Goal: Check status: Check status

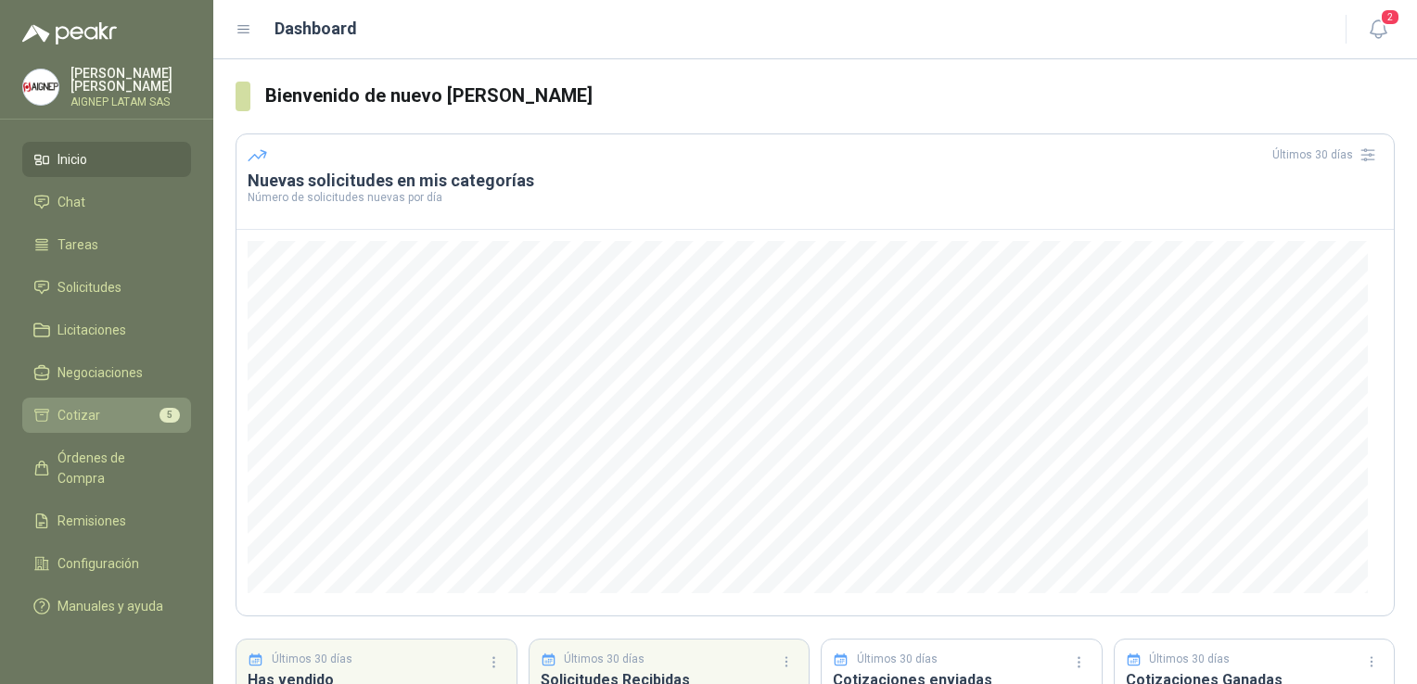
click at [140, 403] on link "Cotizar 5" at bounding box center [106, 415] width 169 height 35
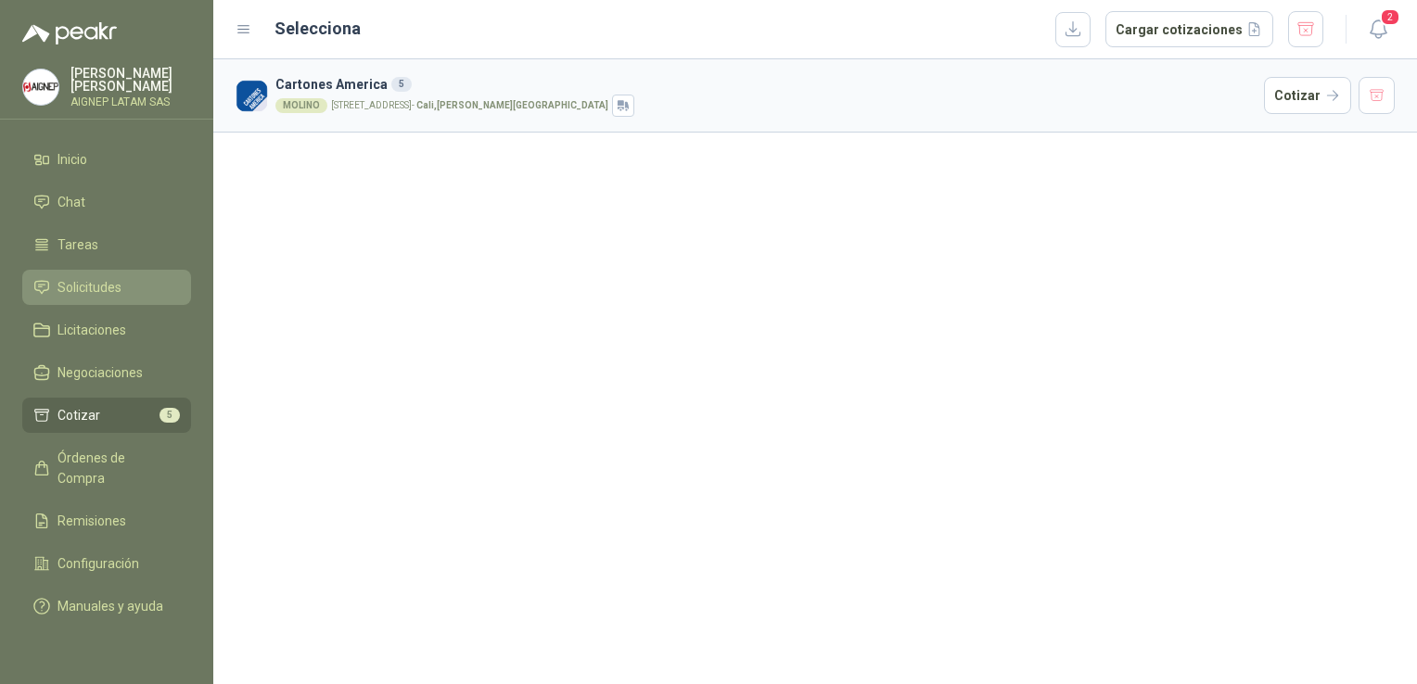
click at [114, 295] on span "Solicitudes" at bounding box center [89, 287] width 64 height 20
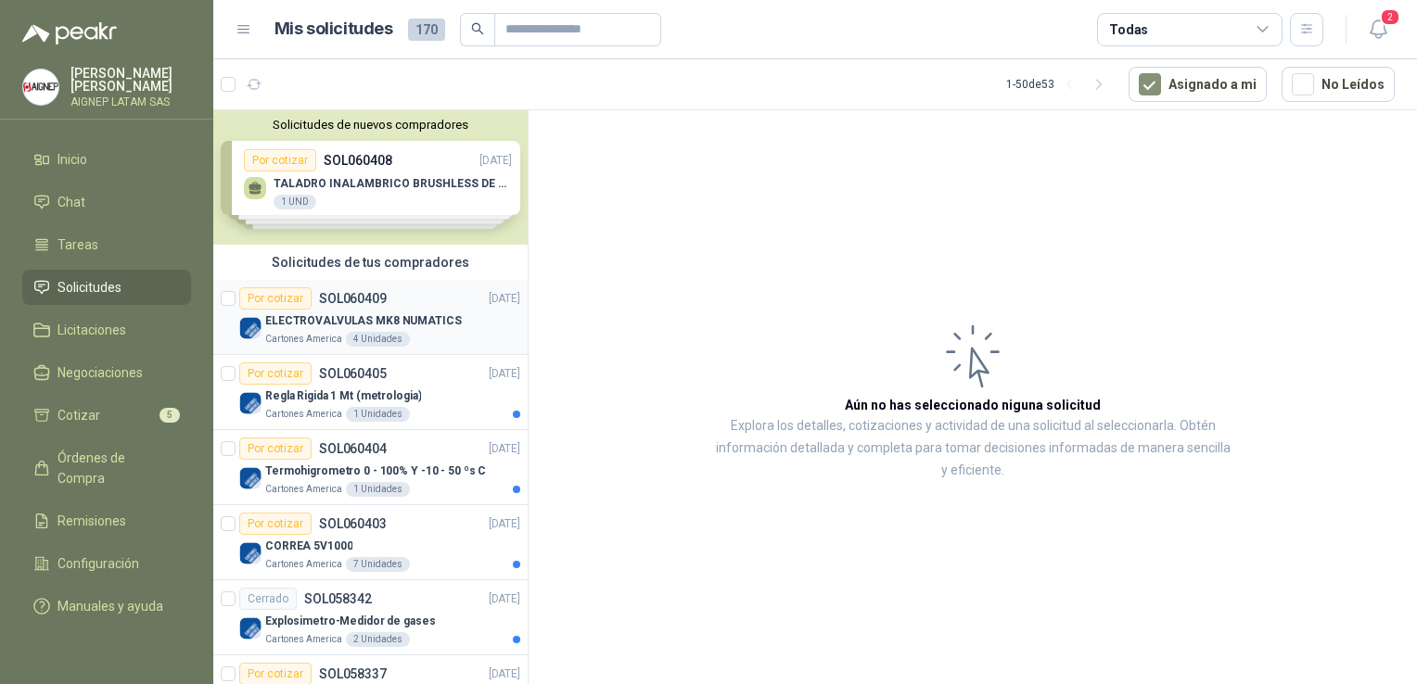
click at [423, 332] on div "Cartones America 4 Unidades" at bounding box center [392, 339] width 255 height 15
